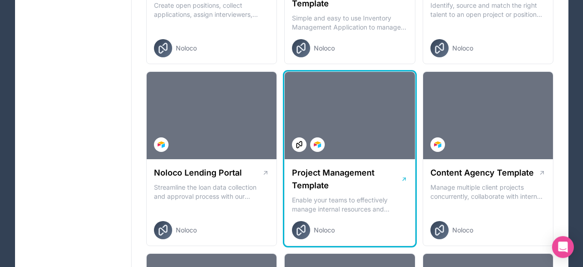
scroll to position [305, 0]
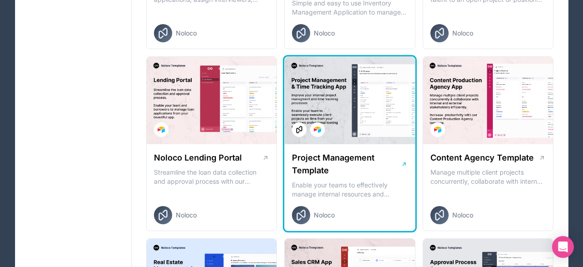
click at [350, 110] on div at bounding box center [349, 100] width 130 height 87
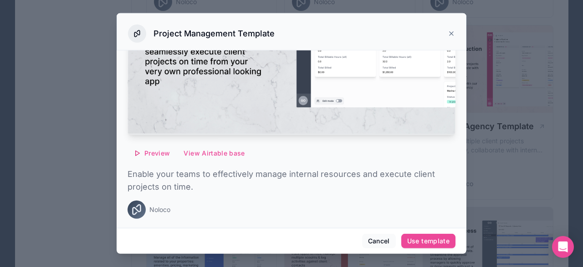
scroll to position [352, 0]
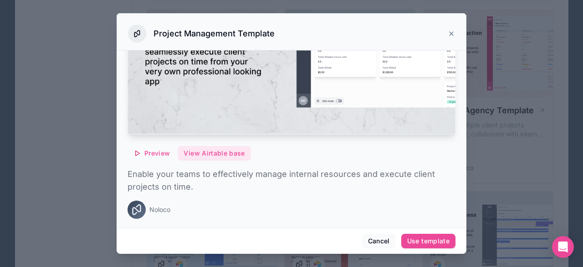
click at [208, 154] on button "View Airtable base" at bounding box center [213, 153] width 73 height 15
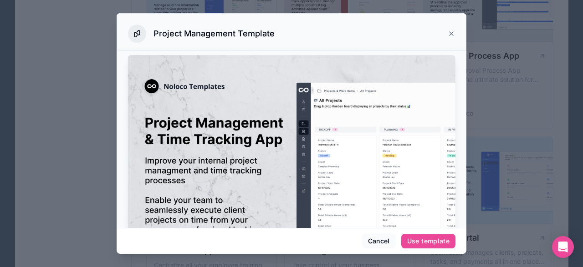
scroll to position [161, 0]
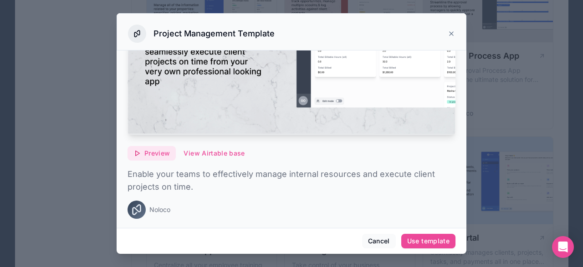
click at [156, 152] on span "Preview" at bounding box center [156, 153] width 25 height 8
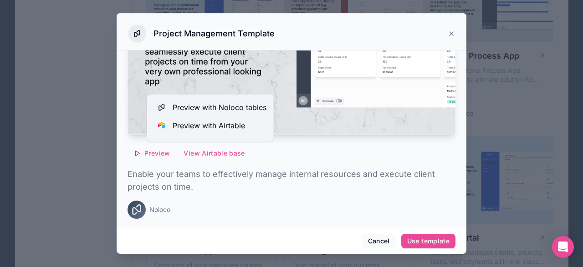
click at [239, 129] on span "Preview with Airtable" at bounding box center [208, 125] width 72 height 11
click at [448, 35] on icon at bounding box center [450, 33] width 7 height 7
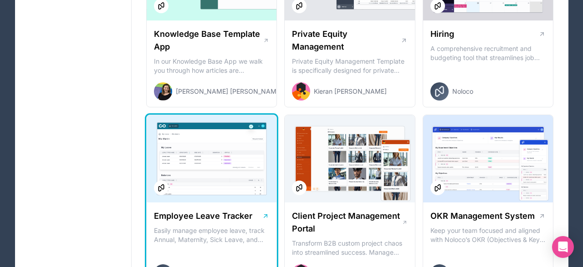
scroll to position [1252, 0]
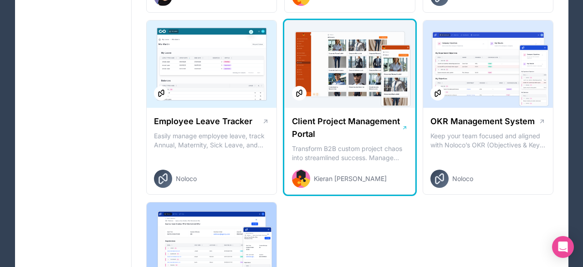
click at [340, 74] on div at bounding box center [349, 63] width 130 height 87
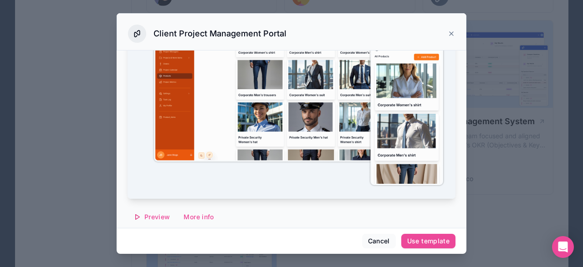
scroll to position [106, 0]
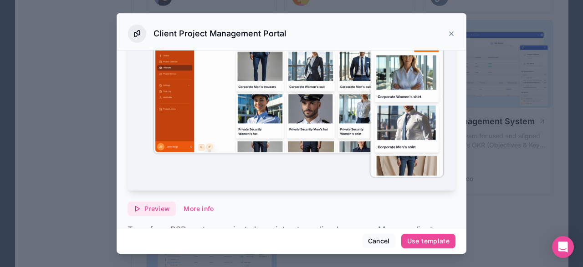
click at [154, 207] on span "Preview" at bounding box center [156, 209] width 25 height 8
click at [453, 34] on icon at bounding box center [450, 33] width 7 height 7
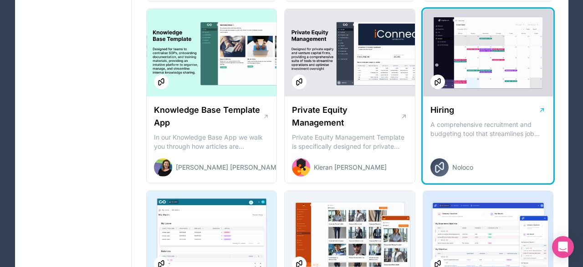
scroll to position [1062, 0]
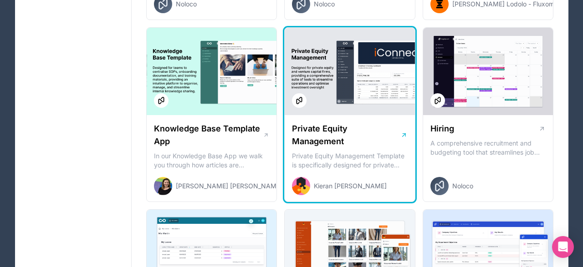
click at [375, 146] on h1 "Private Equity Management" at bounding box center [346, 134] width 108 height 25
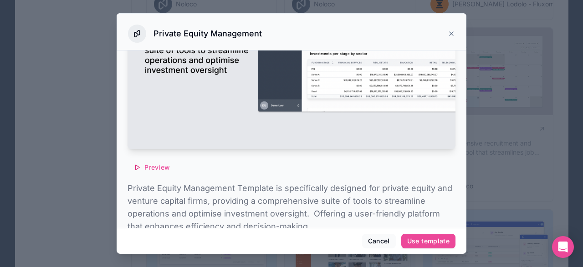
scroll to position [187, 0]
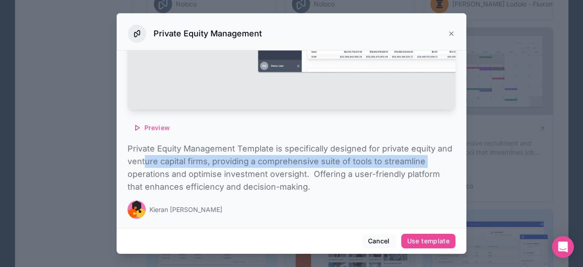
drag, startPoint x: 146, startPoint y: 157, endPoint x: 423, endPoint y: 162, distance: 277.2
click at [423, 162] on p "Private Equity Management Template is specifically designed for private equity …" at bounding box center [291, 167] width 328 height 51
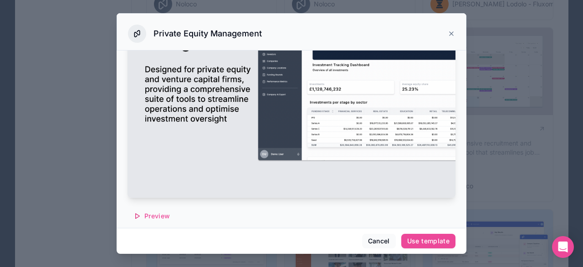
scroll to position [28, 0]
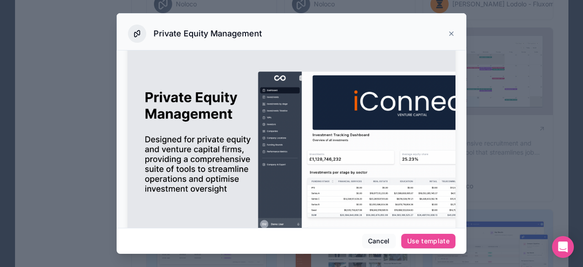
click at [453, 36] on icon at bounding box center [450, 33] width 7 height 7
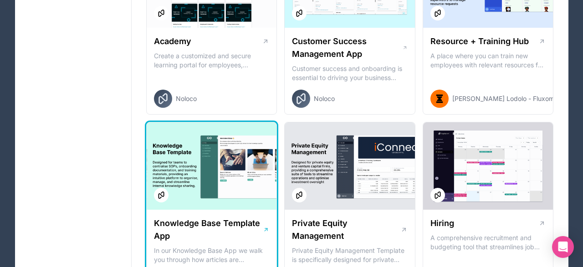
scroll to position [1015, 0]
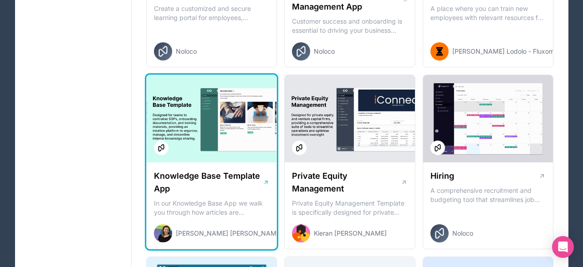
click at [209, 175] on h1 "Knowledge Base Template App" at bounding box center [208, 182] width 109 height 25
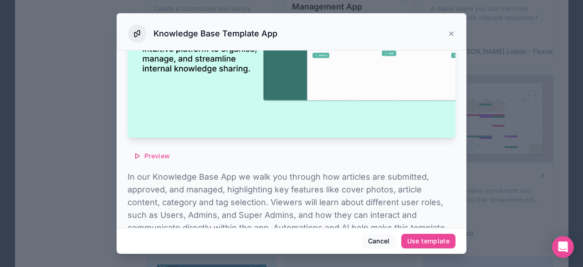
scroll to position [53, 0]
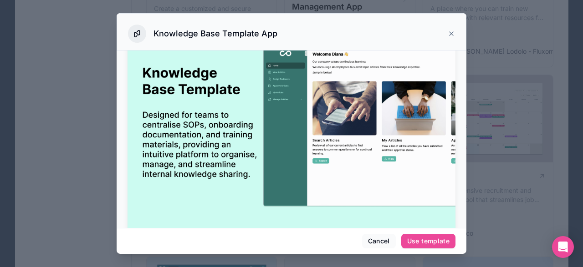
click at [453, 35] on icon at bounding box center [450, 33] width 7 height 7
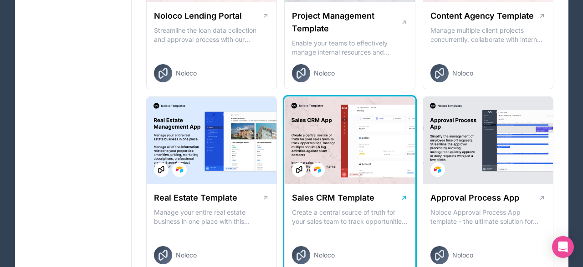
scroll to position [258, 0]
